Goal: Find specific page/section: Locate a particular part of the current website

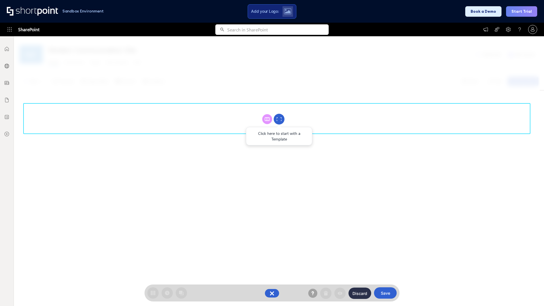
click at [279, 119] on circle at bounding box center [279, 119] width 11 height 11
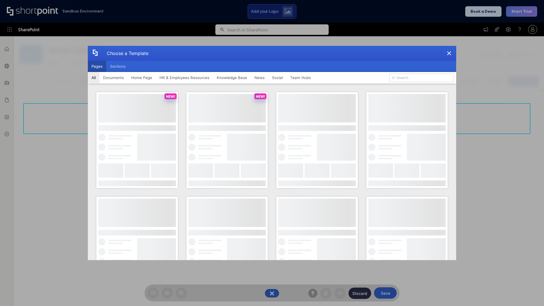
click at [97, 66] on button "Pages" at bounding box center [97, 66] width 18 height 11
type input "HR 8"
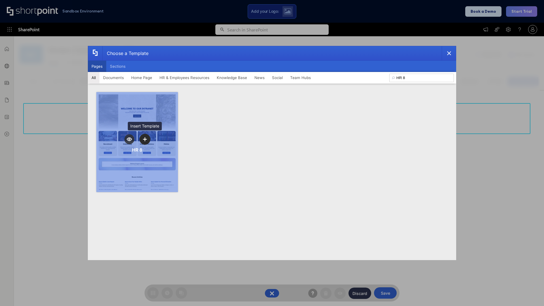
click at [145, 139] on icon "template selector" at bounding box center [145, 139] width 4 height 4
